Goal: Navigation & Orientation: Find specific page/section

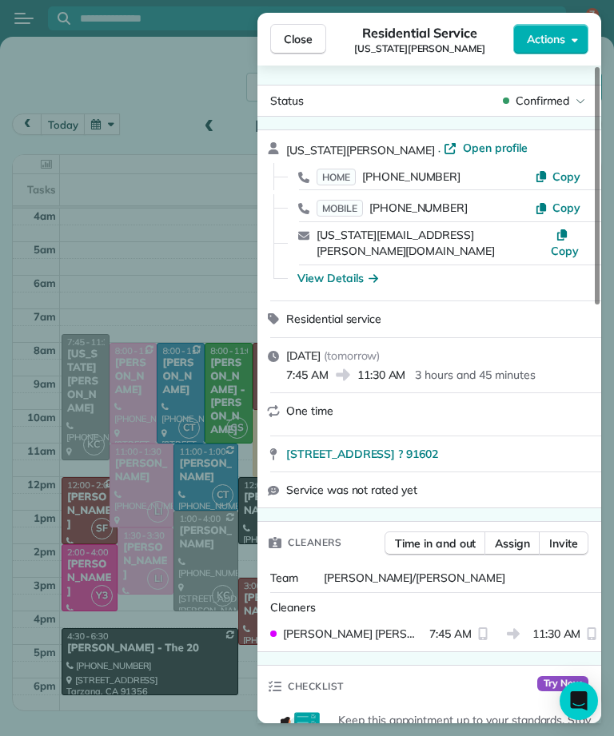
click at [311, 38] on span "Close" at bounding box center [298, 39] width 29 height 16
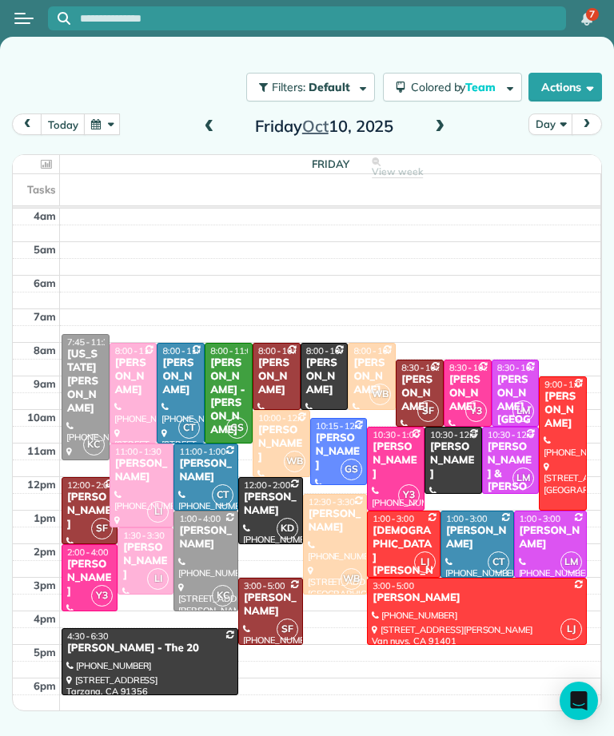
click at [236, 384] on div "[PERSON_NAME] - [PERSON_NAME]" at bounding box center [228, 397] width 38 height 81
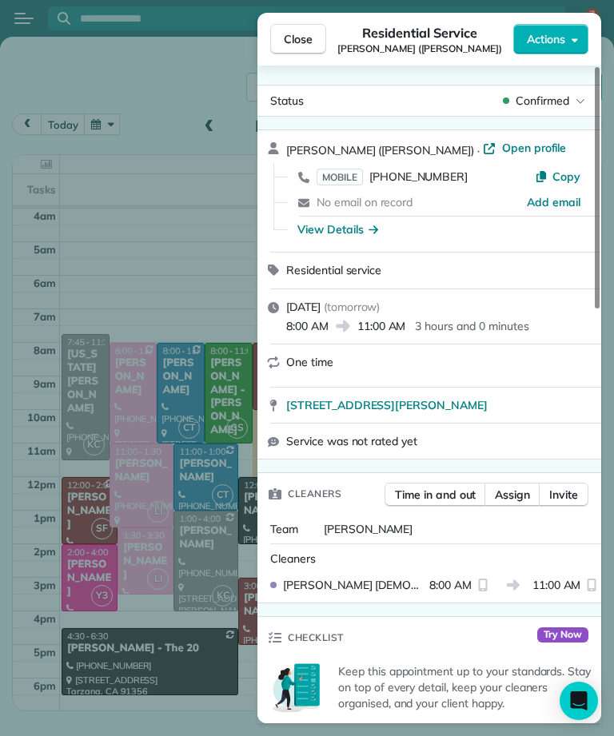
click at [296, 46] on span "Close" at bounding box center [298, 39] width 29 height 16
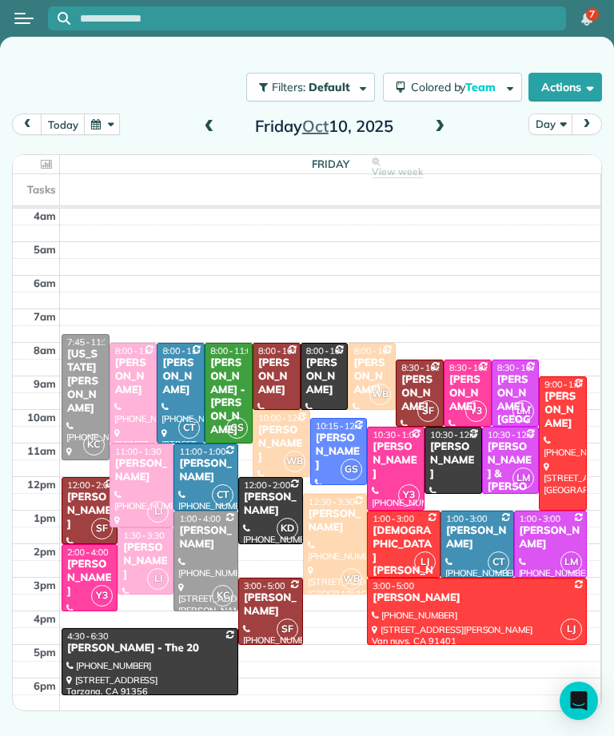
click at [94, 370] on div "[US_STATE][PERSON_NAME]" at bounding box center [85, 381] width 38 height 67
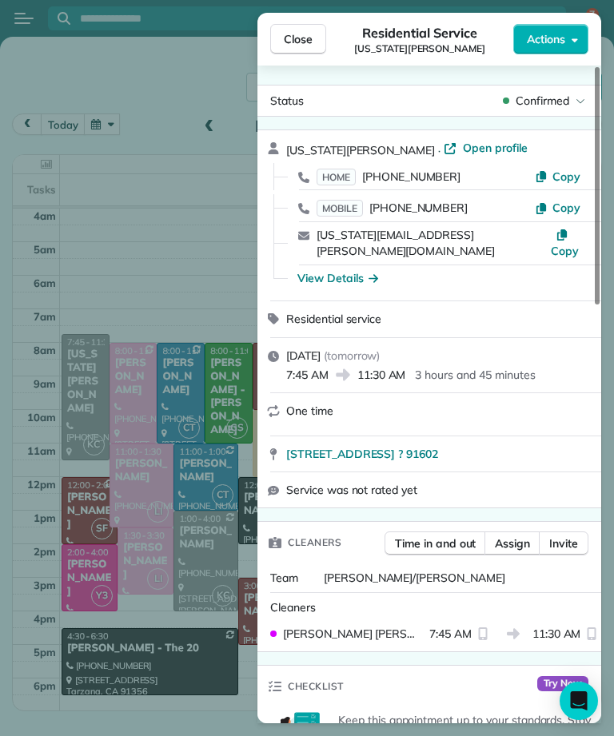
click at [286, 31] on span "Close" at bounding box center [298, 39] width 29 height 16
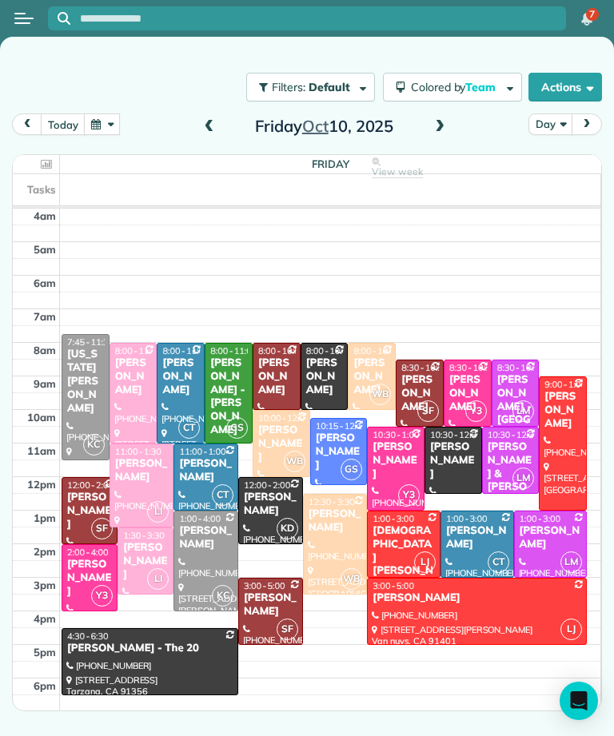
click at [92, 122] on button "button" at bounding box center [102, 125] width 37 height 22
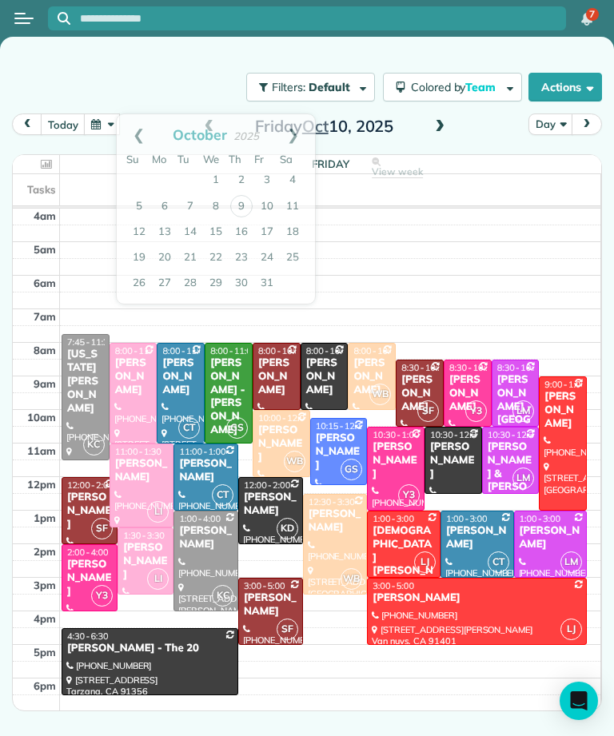
click at [94, 118] on button "button" at bounding box center [102, 125] width 37 height 22
click at [286, 255] on link "25" at bounding box center [293, 258] width 26 height 26
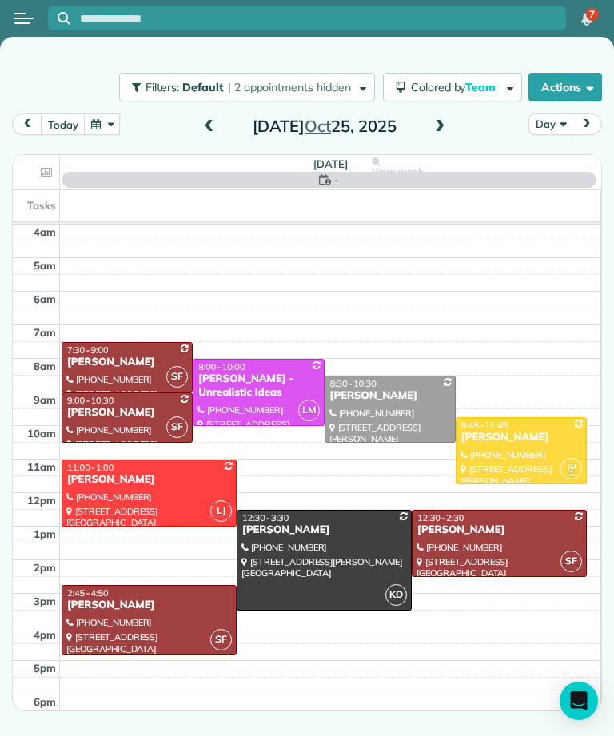
scroll to position [8, 0]
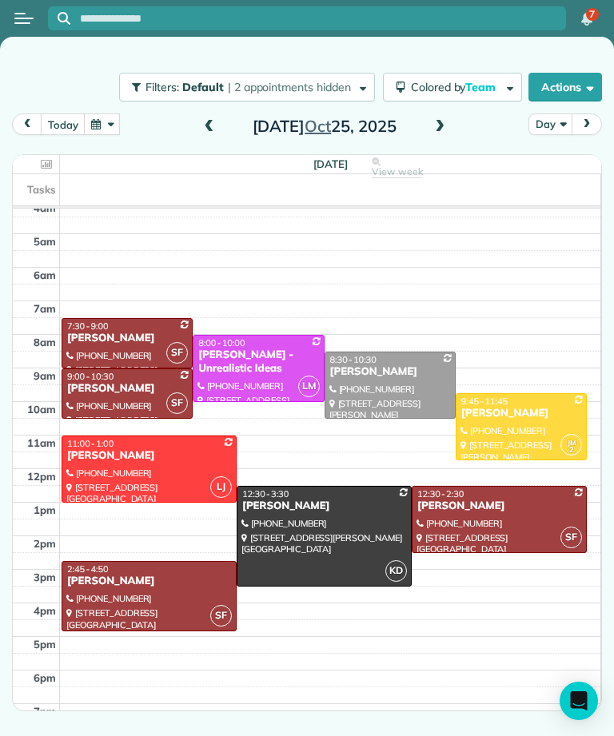
click at [102, 121] on button "button" at bounding box center [102, 125] width 37 height 22
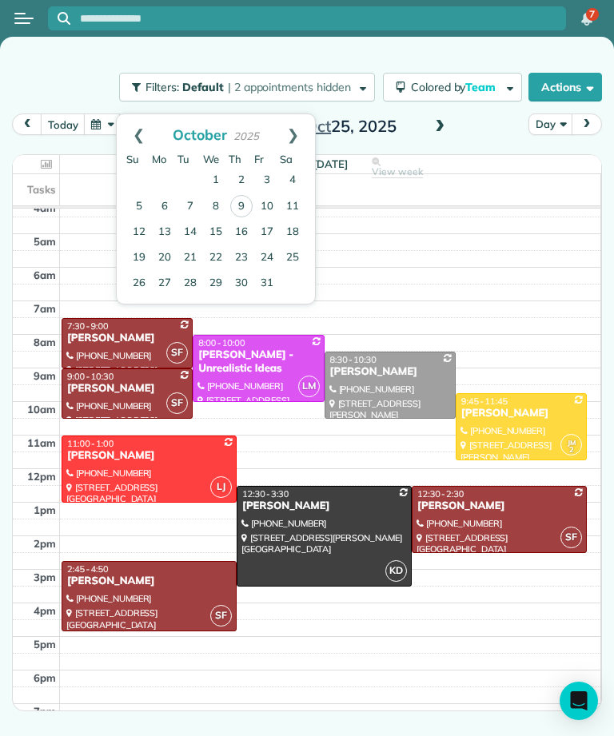
click at [129, 126] on link "Prev" at bounding box center [139, 134] width 44 height 40
click at [238, 250] on link "25" at bounding box center [242, 258] width 26 height 26
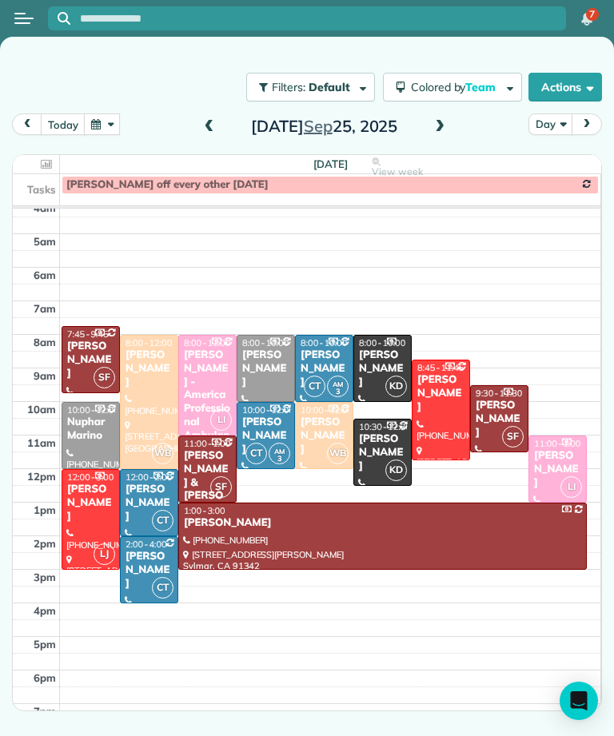
click at [556, 469] on div "[PERSON_NAME]" at bounding box center [557, 469] width 49 height 41
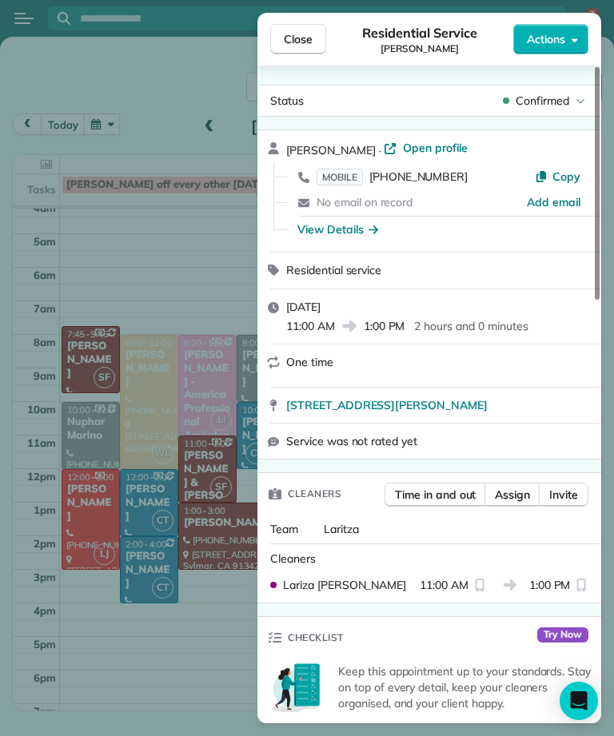
click at [151, 252] on div "Close Residential Service [PERSON_NAME] Actions Status Confirmed [PERSON_NAME] …" at bounding box center [307, 368] width 614 height 736
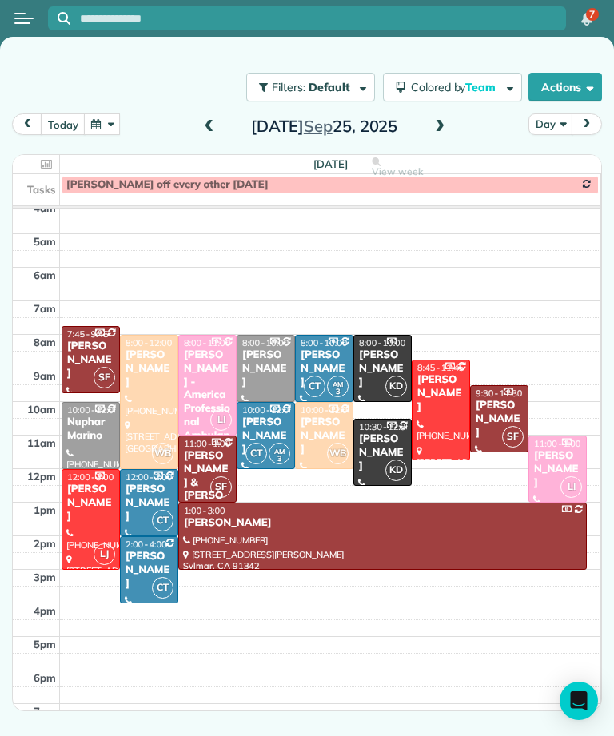
click at [57, 122] on button "today" at bounding box center [63, 125] width 44 height 22
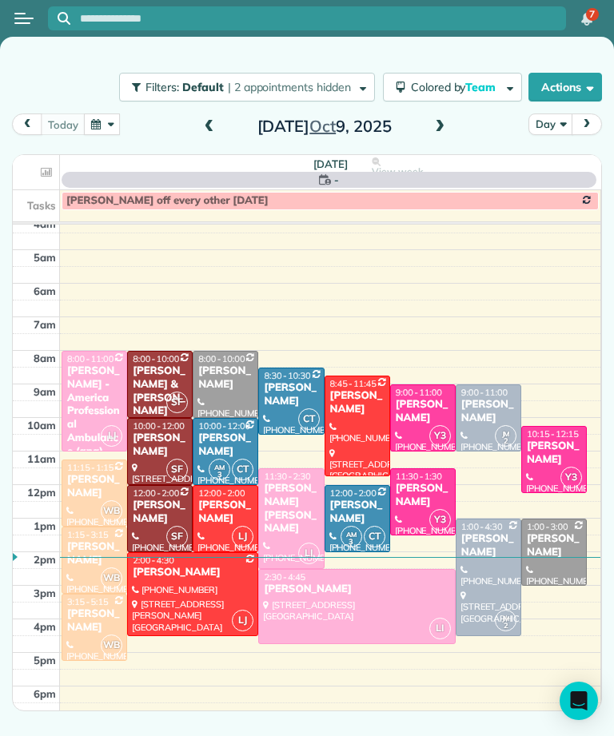
scroll to position [8, 0]
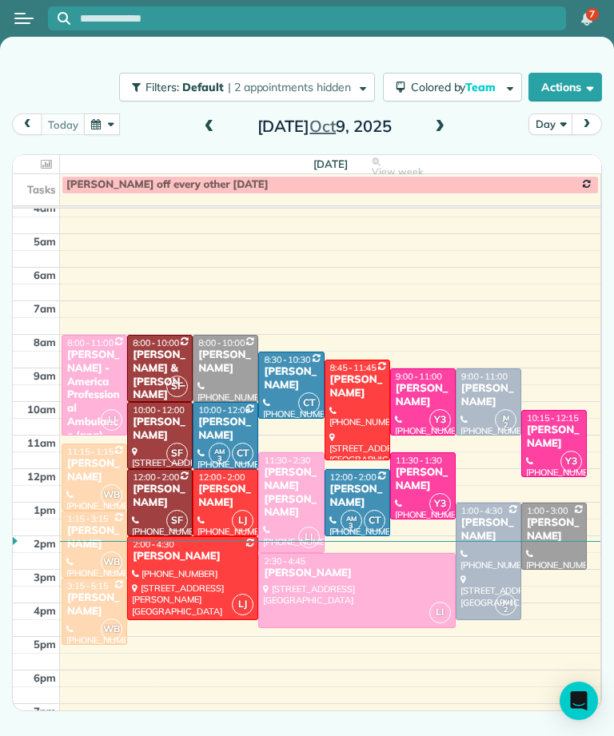
click at [438, 137] on span at bounding box center [440, 127] width 18 height 24
